Goal: Transaction & Acquisition: Purchase product/service

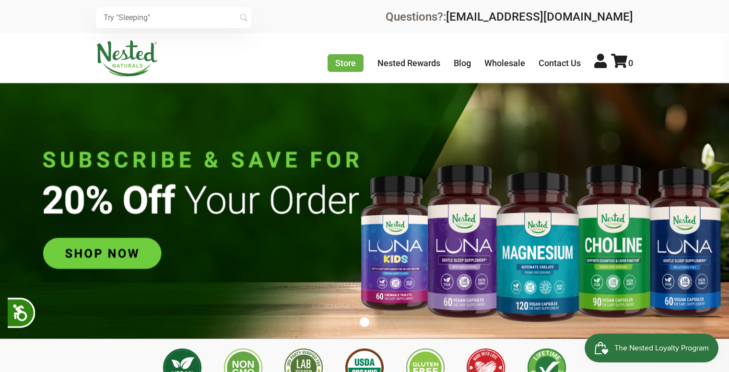
scroll to position [0, 168]
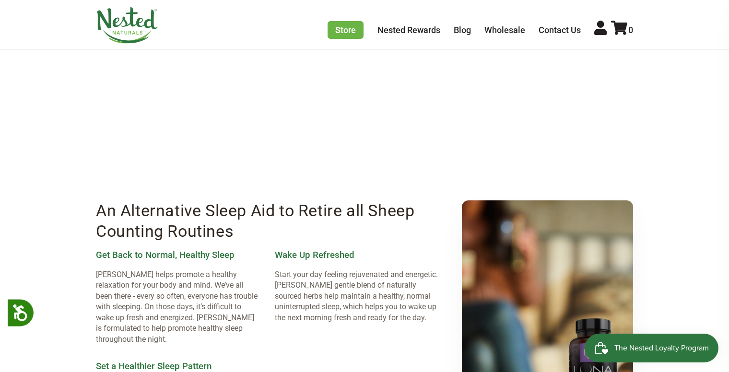
scroll to position [1117, 0]
